Goal: Transaction & Acquisition: Book appointment/travel/reservation

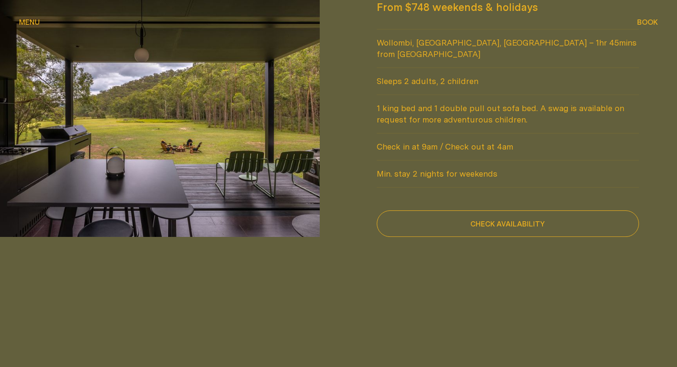
scroll to position [855, 0]
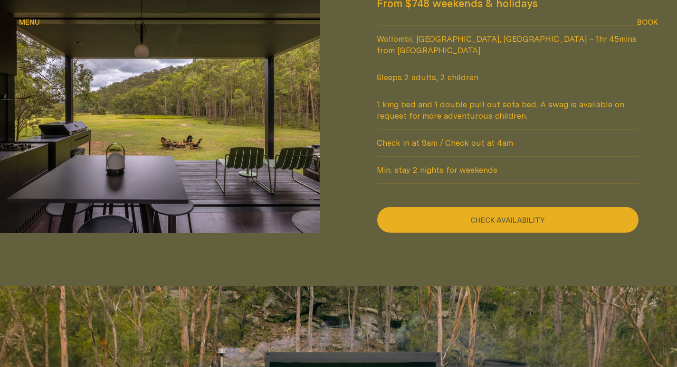
click at [516, 207] on button "Check availability" at bounding box center [508, 220] width 263 height 27
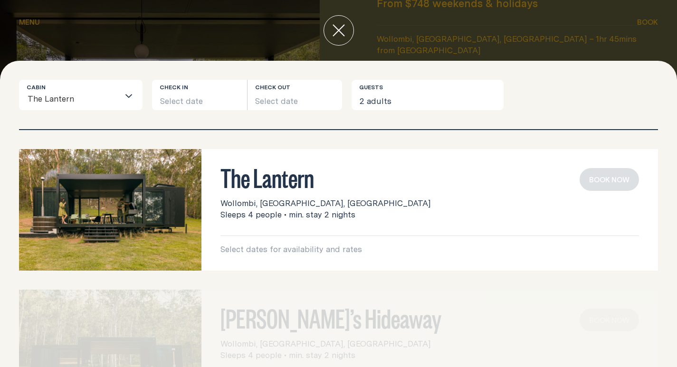
click at [305, 180] on h3 "The Lantern" at bounding box center [429, 177] width 419 height 18
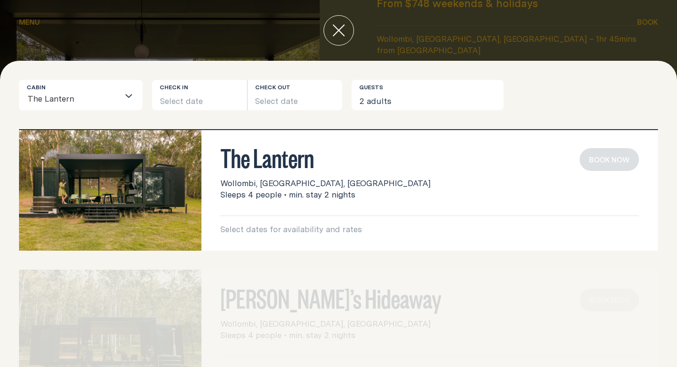
scroll to position [0, 0]
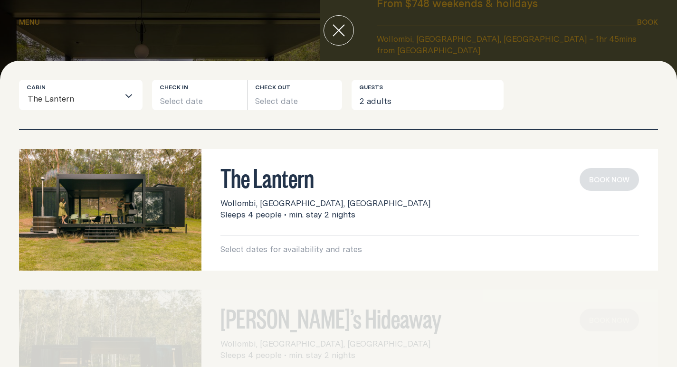
click at [102, 100] on input "Search for option" at bounding box center [97, 100] width 45 height 20
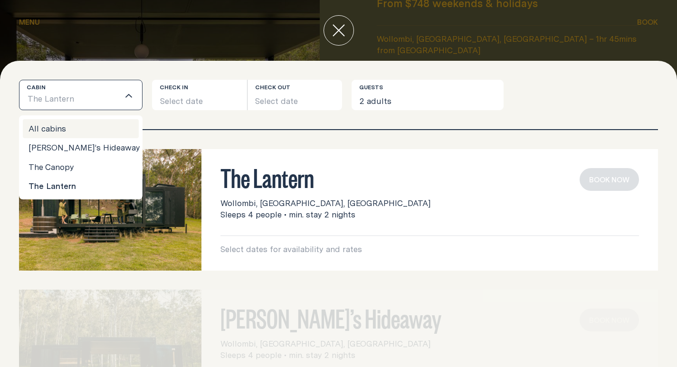
click at [87, 138] on li "All cabins" at bounding box center [81, 128] width 116 height 19
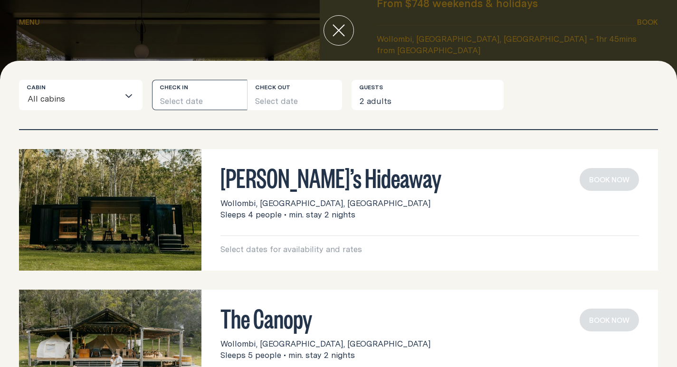
click at [205, 102] on button "Select date" at bounding box center [199, 95] width 95 height 30
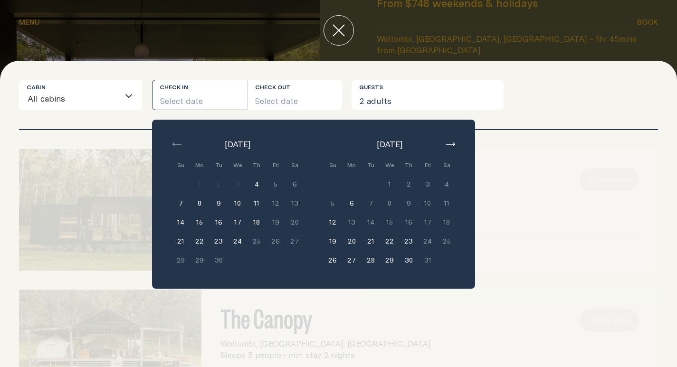
click at [239, 163] on div "We" at bounding box center [237, 165] width 19 height 19
click at [255, 192] on button "4" at bounding box center [256, 184] width 19 height 19
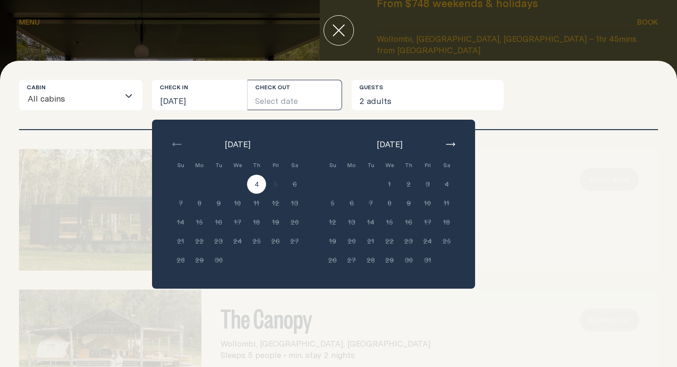
click at [294, 93] on button "Select date" at bounding box center [295, 95] width 95 height 30
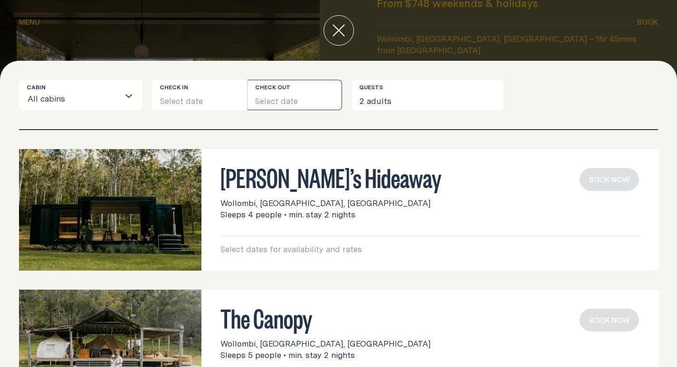
click at [270, 106] on button "Select date" at bounding box center [295, 95] width 95 height 30
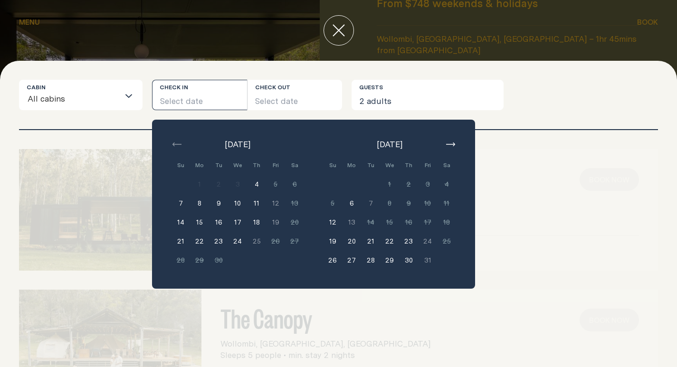
click at [256, 208] on button "11" at bounding box center [256, 203] width 19 height 19
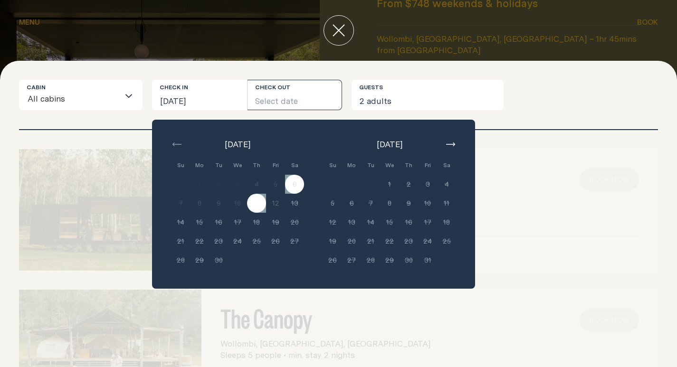
drag, startPoint x: 466, startPoint y: 119, endPoint x: 452, endPoint y: 115, distance: 14.2
click at [466, 118] on div "Cabin All cabins Loading... Check in [GEOGRAPHIC_DATA][DATE] Check out Select d…" at bounding box center [338, 104] width 639 height 49
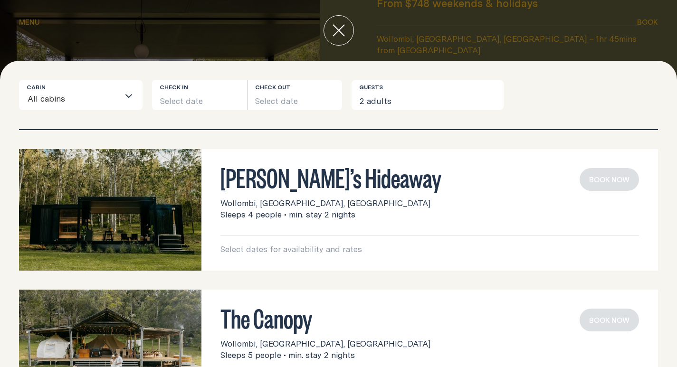
click at [545, 124] on div "Cabin All cabins Loading... Check in Select date Check out Select date Guests 2…" at bounding box center [338, 104] width 639 height 49
drag, startPoint x: 381, startPoint y: 111, endPoint x: 391, endPoint y: 98, distance: 16.0
click at [382, 104] on div "Cabin All cabins Loading... Check in Select date Check out Select date Guests 2…" at bounding box center [338, 104] width 639 height 49
click at [391, 98] on button "2 adults" at bounding box center [428, 95] width 152 height 30
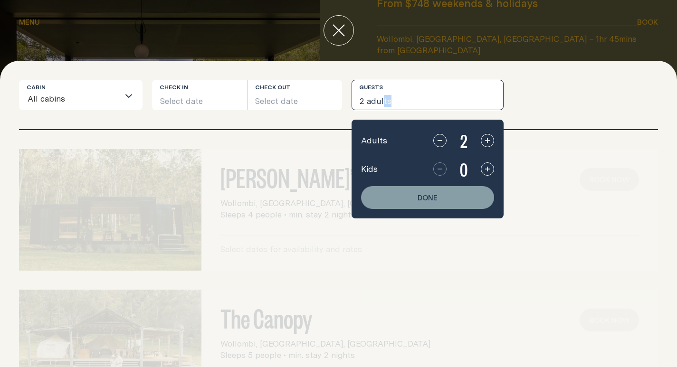
click at [485, 165] on icon "button" at bounding box center [488, 169] width 8 height 8
click at [459, 197] on button "Done" at bounding box center [427, 197] width 133 height 23
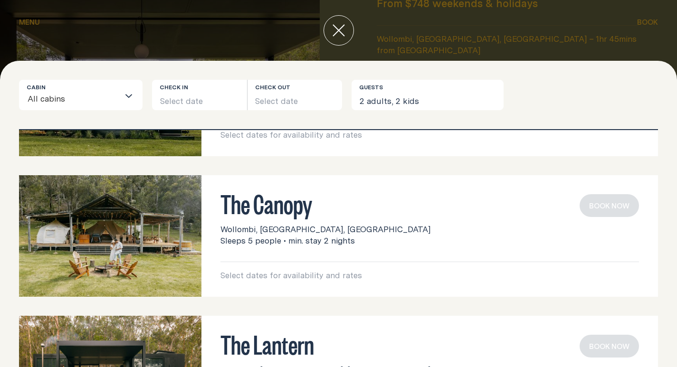
scroll to position [204, 0]
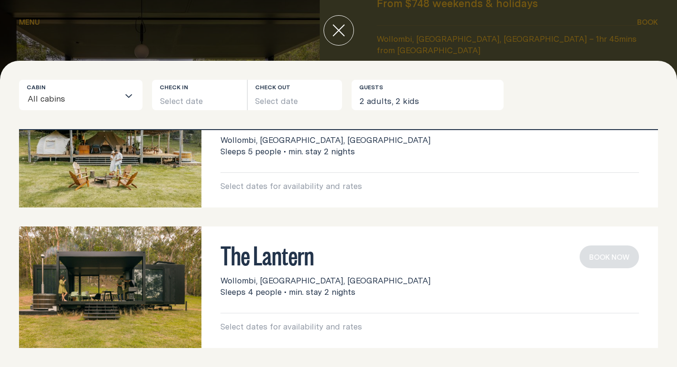
click at [135, 235] on img at bounding box center [110, 288] width 182 height 122
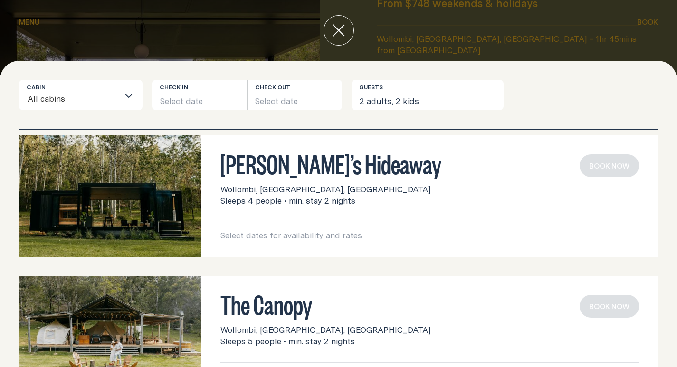
scroll to position [0, 0]
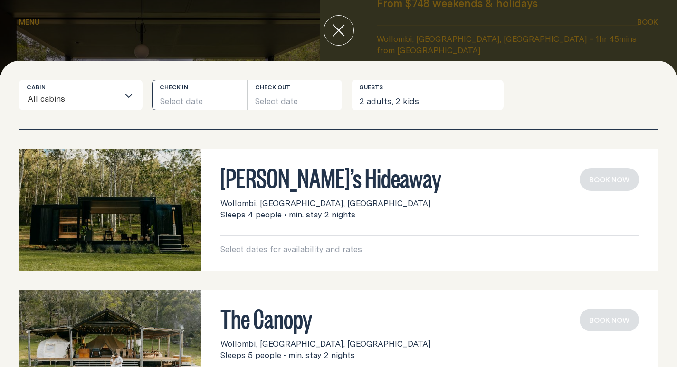
click at [215, 96] on button "Select date" at bounding box center [199, 95] width 95 height 30
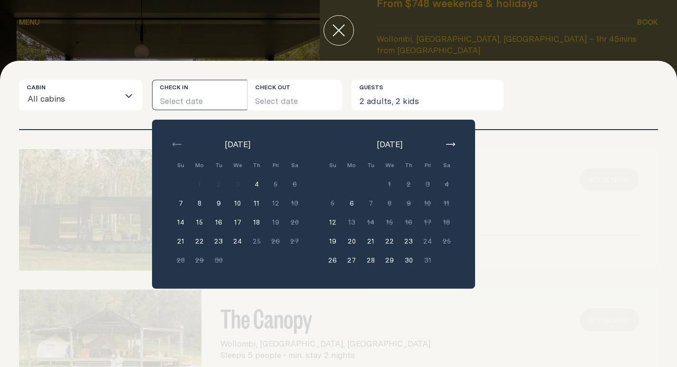
click at [332, 226] on button "12" at bounding box center [332, 222] width 19 height 19
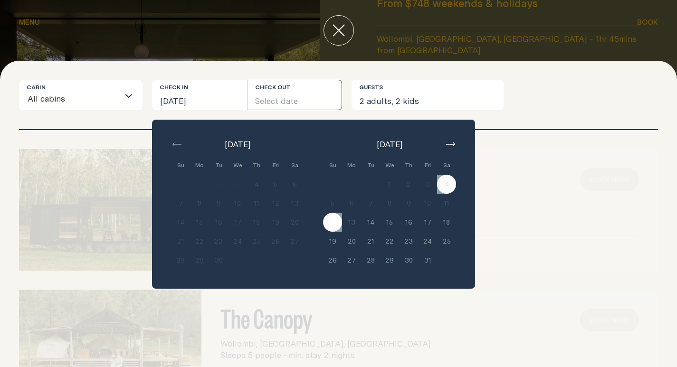
click at [458, 145] on div "[DATE] Su Mo Tu We Th Fri Sa Min. 2 nights 1 Min. 2 nights 2 Min. 2 nights 3 Mi…" at bounding box center [313, 204] width 323 height 169
click at [449, 146] on button "button" at bounding box center [450, 144] width 11 height 11
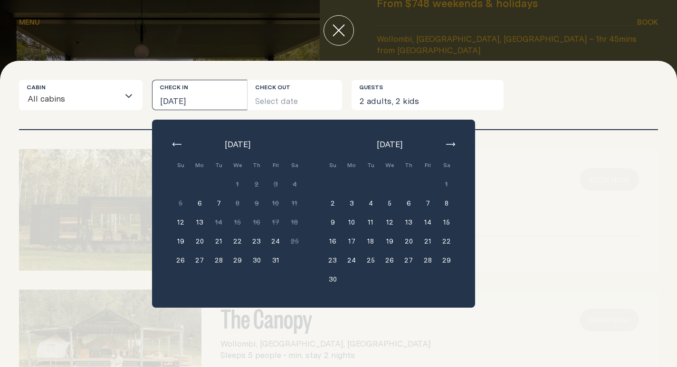
click at [221, 241] on button "21" at bounding box center [218, 241] width 19 height 19
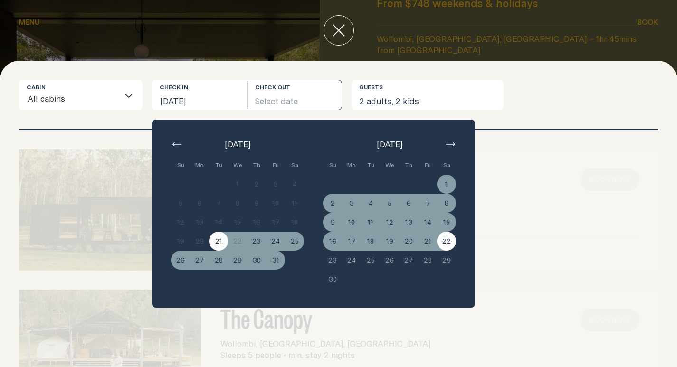
click at [517, 220] on div "[PERSON_NAME]’s Hideaway Wollombi, [GEOGRAPHIC_DATA], [GEOGRAPHIC_DATA] Sleeps …" at bounding box center [338, 210] width 639 height 122
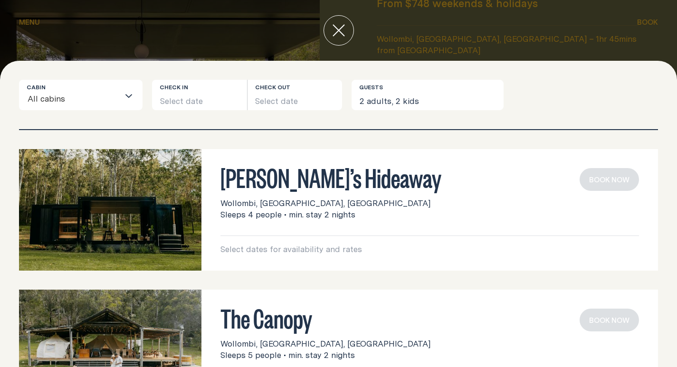
click at [127, 105] on div "Loading..." at bounding box center [130, 94] width 23 height 29
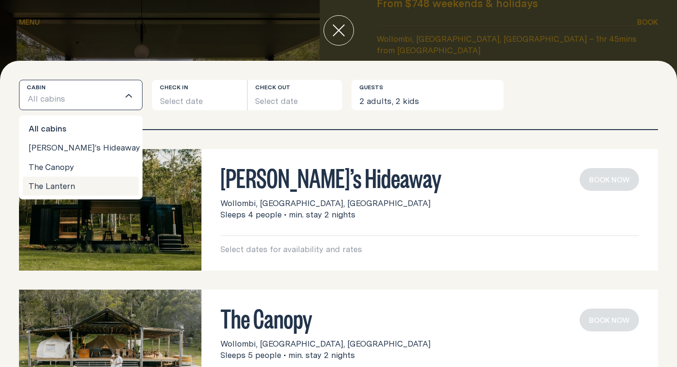
click at [99, 183] on li "The Lantern" at bounding box center [81, 186] width 116 height 19
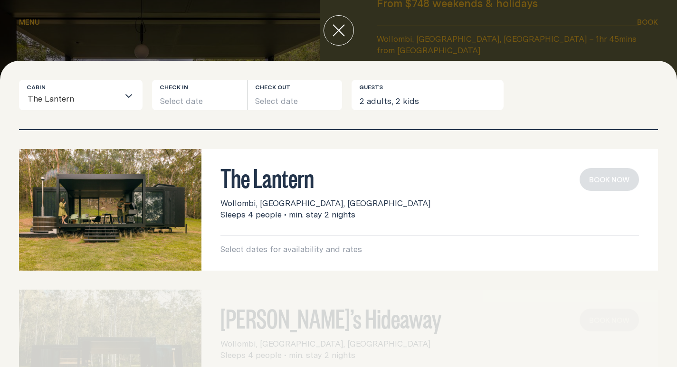
drag, startPoint x: 194, startPoint y: 186, endPoint x: 233, endPoint y: 128, distance: 70.1
click at [194, 186] on img at bounding box center [110, 210] width 182 height 122
click at [230, 105] on button "Select date" at bounding box center [199, 95] width 95 height 30
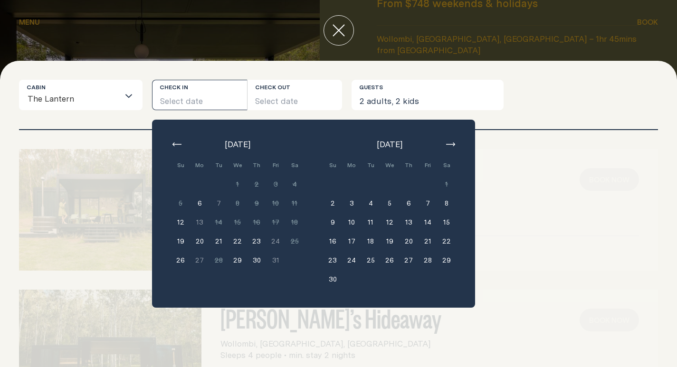
click at [201, 242] on button "20" at bounding box center [199, 241] width 19 height 19
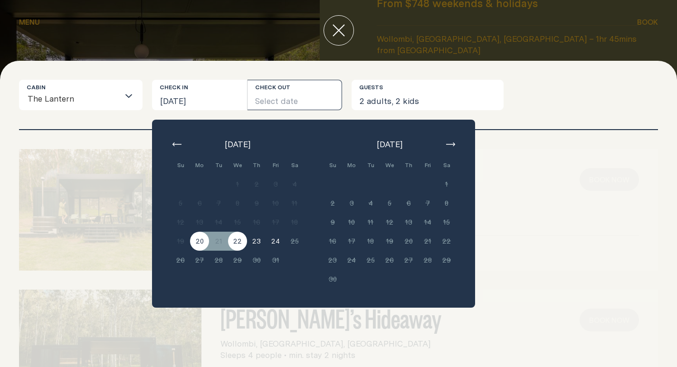
click at [237, 242] on button "22" at bounding box center [237, 241] width 19 height 19
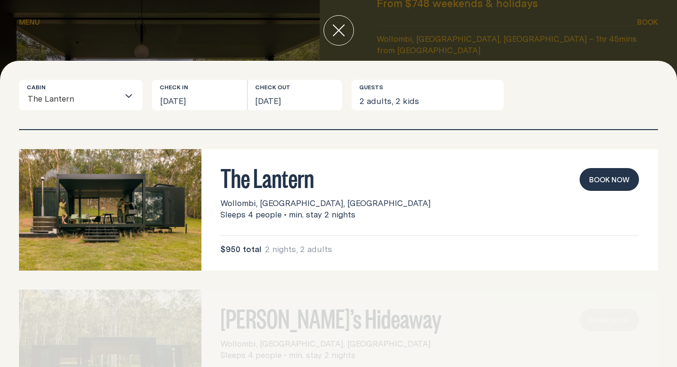
click at [611, 179] on button "Book now" at bounding box center [609, 179] width 59 height 23
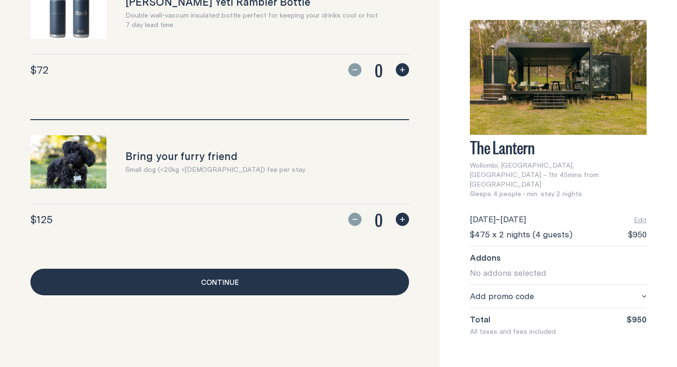
scroll to position [911, 0]
